Goal: Information Seeking & Learning: Check status

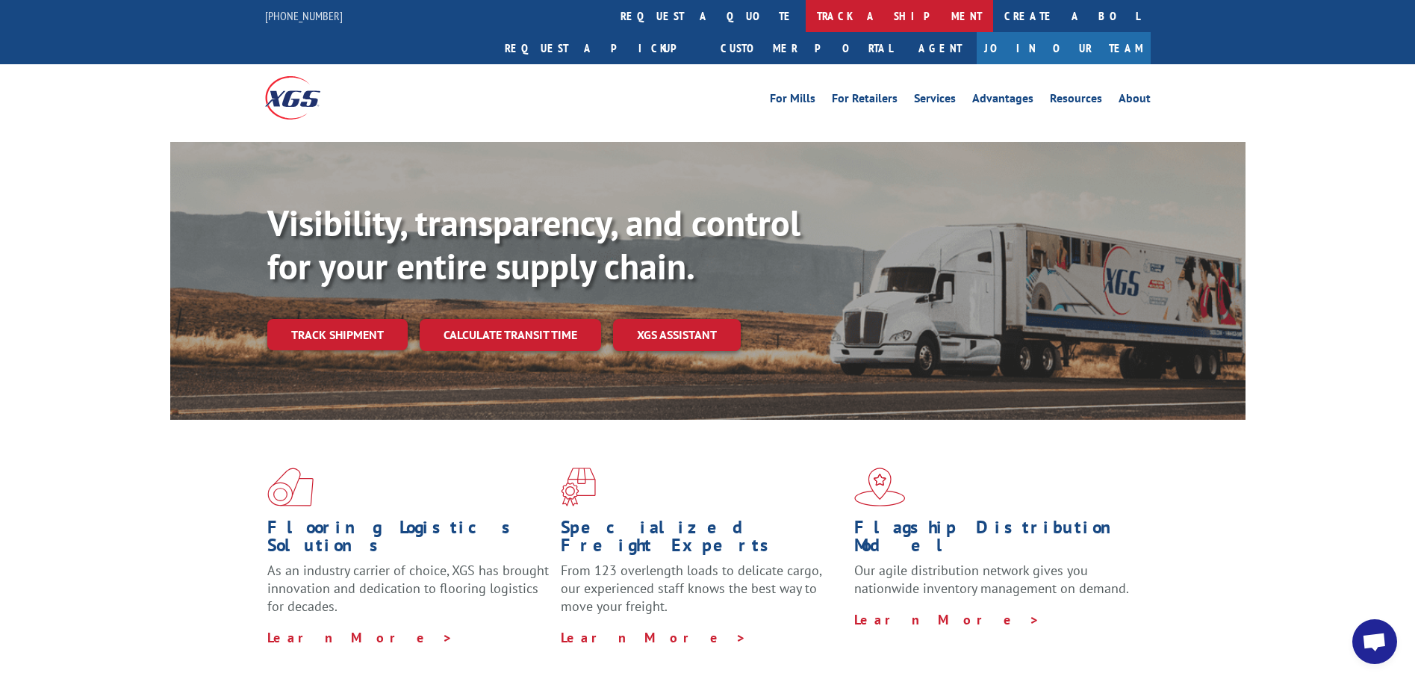
click at [806, 15] on link "track a shipment" at bounding box center [899, 16] width 187 height 32
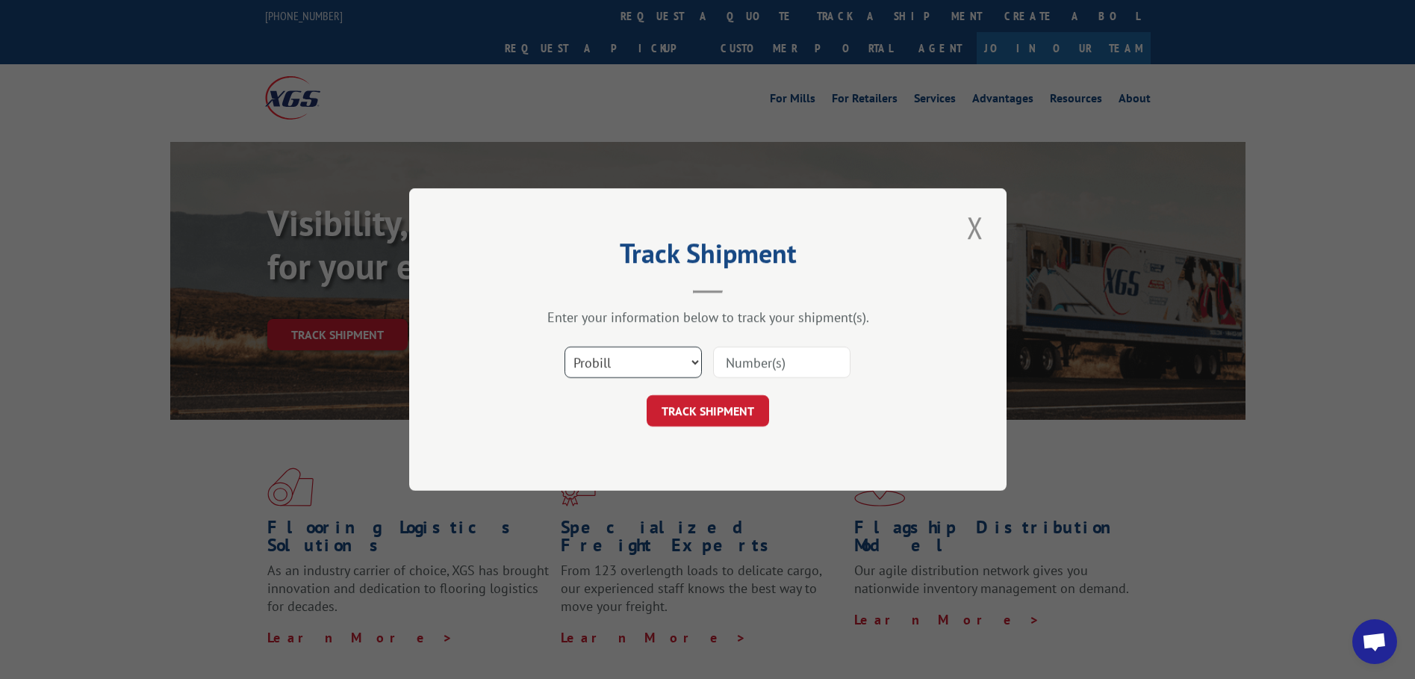
click at [644, 363] on select "Select category... Probill BOL PO" at bounding box center [633, 362] width 137 height 31
select select "bol"
click at [565, 347] on select "Select category... Probill BOL PO" at bounding box center [633, 362] width 137 height 31
click at [745, 357] on input at bounding box center [781, 362] width 137 height 31
paste input "5958276"
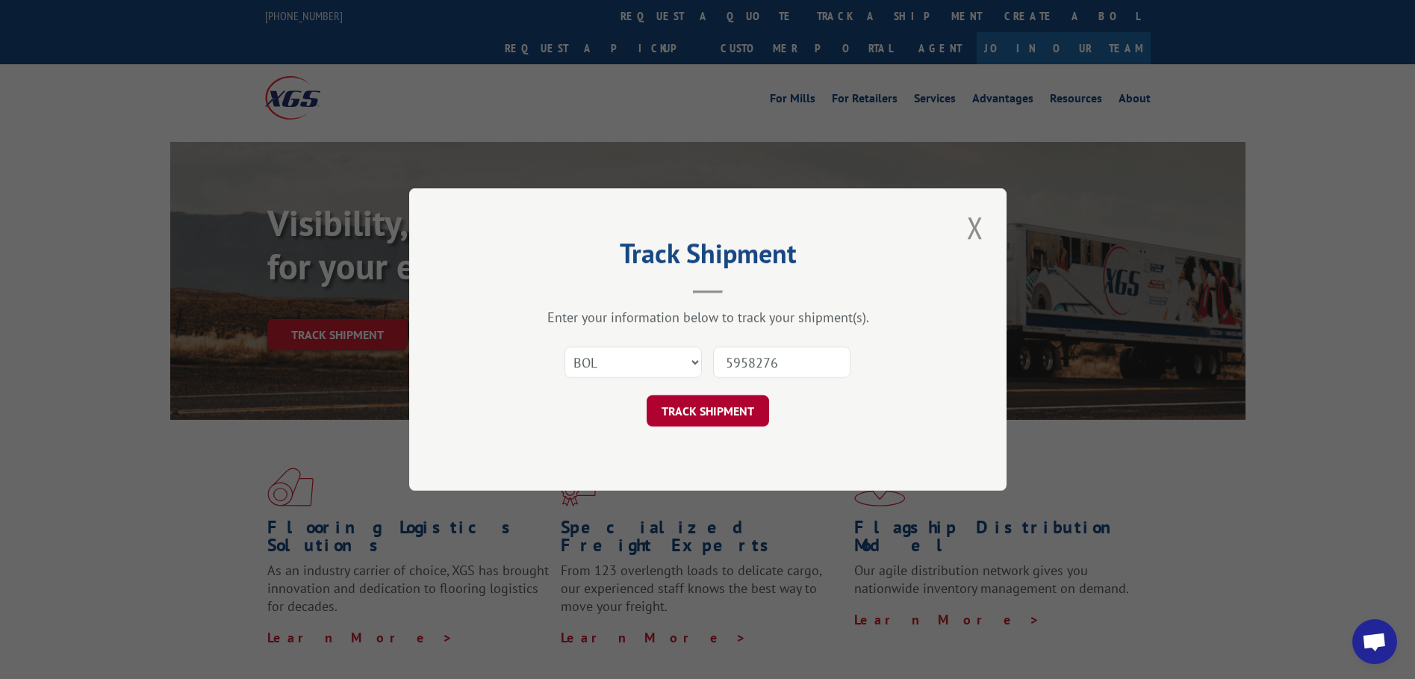
type input "5958276"
click at [688, 398] on button "TRACK SHIPMENT" at bounding box center [708, 410] width 122 height 31
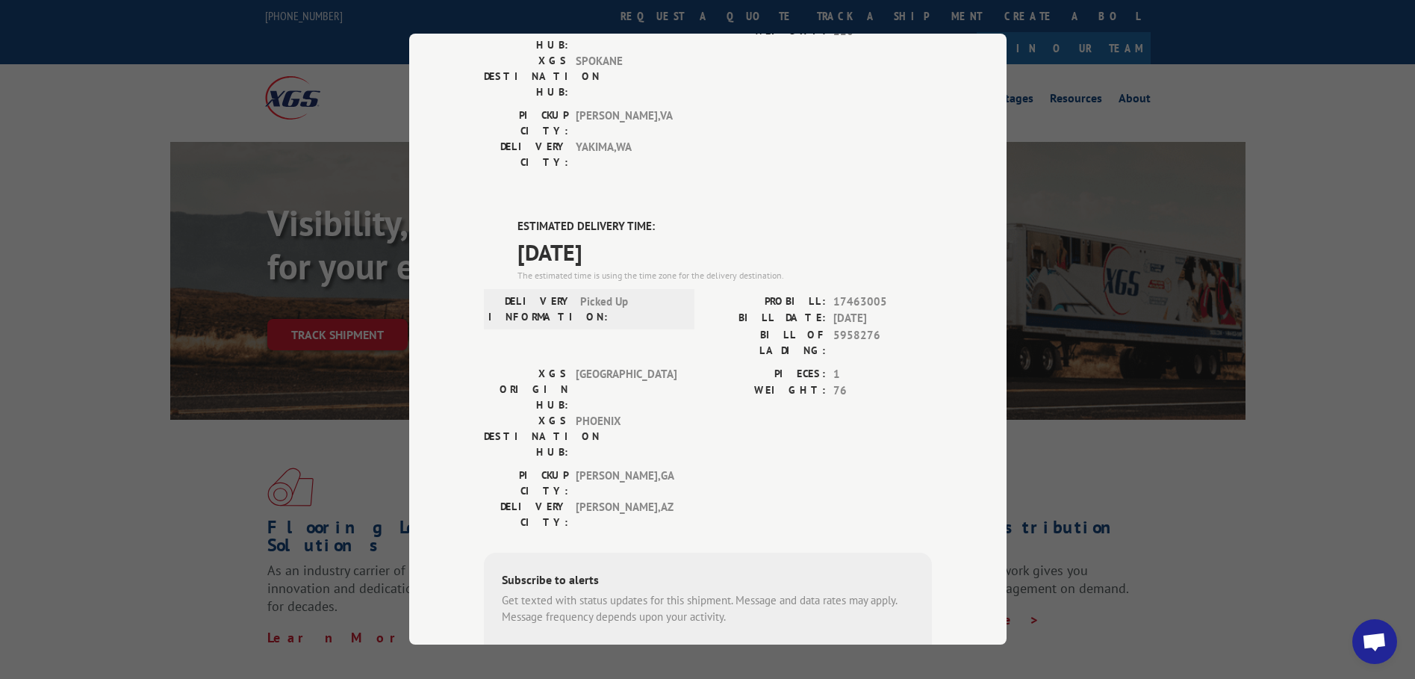
scroll to position [231, 0]
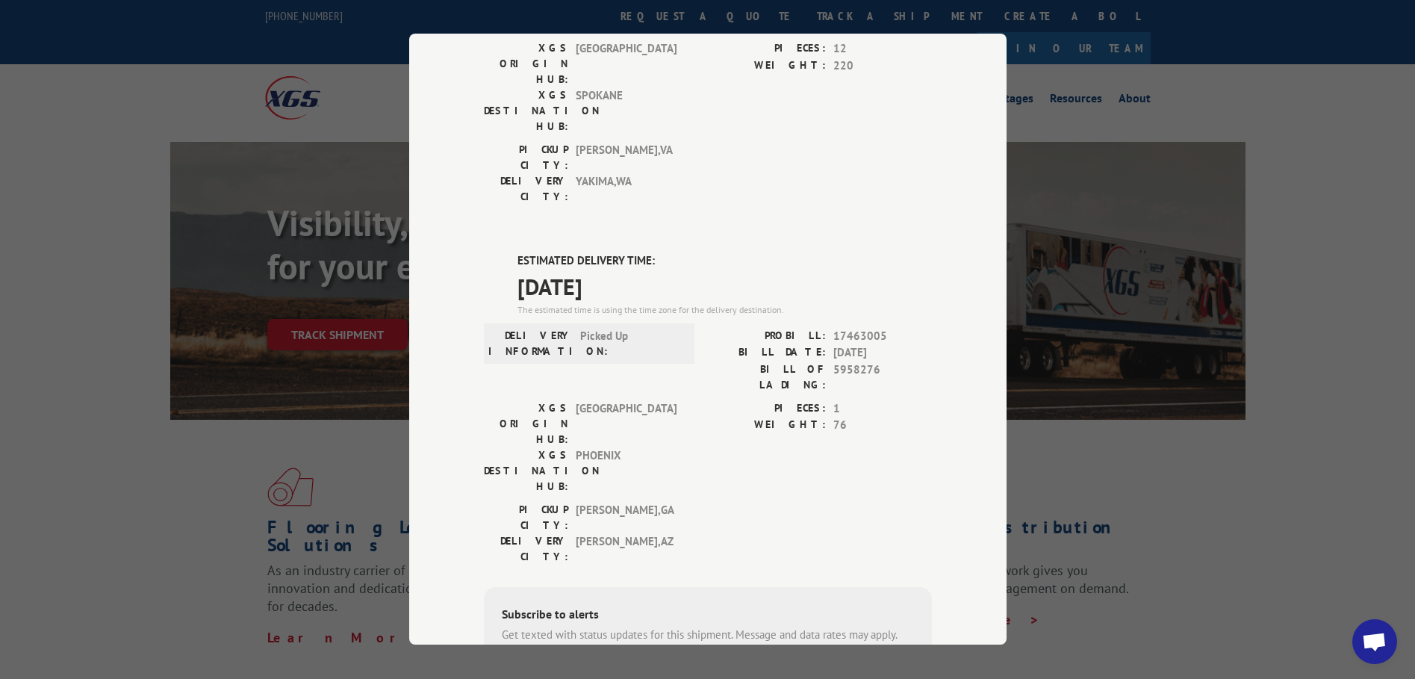
drag, startPoint x: 509, startPoint y: 173, endPoint x: 630, endPoint y: 199, distance: 124.3
click at [630, 253] on div "ESTIMATED DELIVERY TIME: [DATE] The estimated time is using the time zone for t…" at bounding box center [708, 521] width 448 height 537
copy div "ESTIMATED DELIVERY TIME: [DATE]"
